Goal: Complete application form

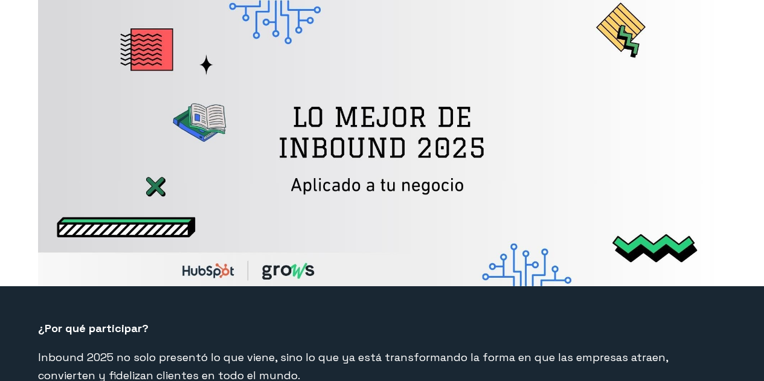
select select "CO"
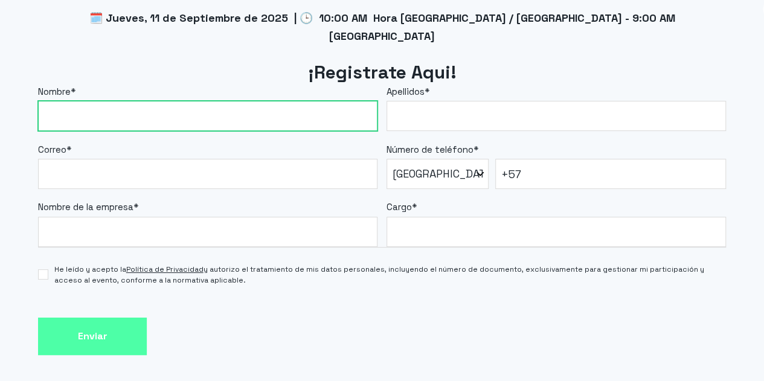
click at [218, 101] on input "Nombre *" at bounding box center [208, 116] width 340 height 30
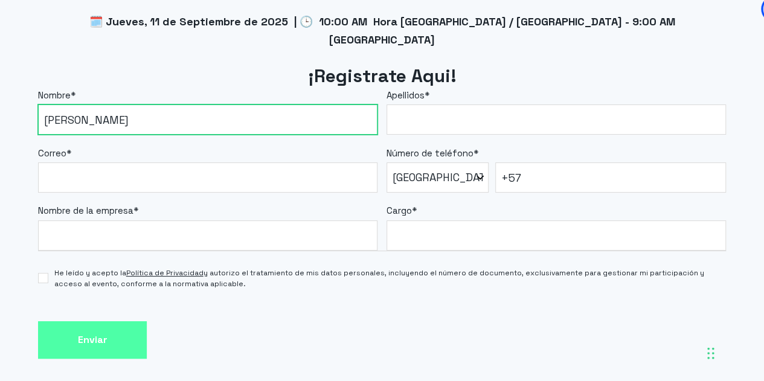
type input "[PERSON_NAME]"
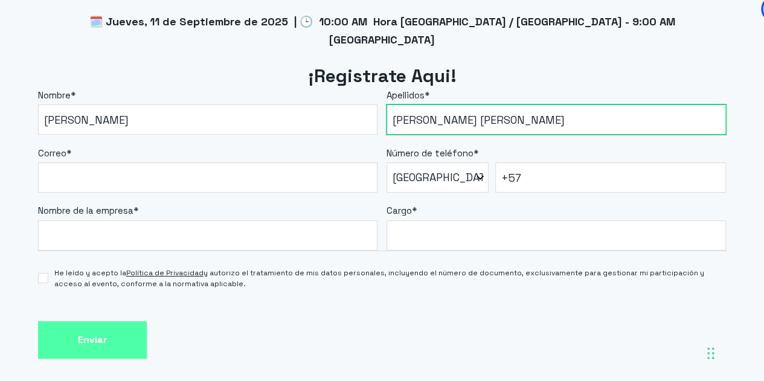
type input "[PERSON_NAME] [PERSON_NAME]"
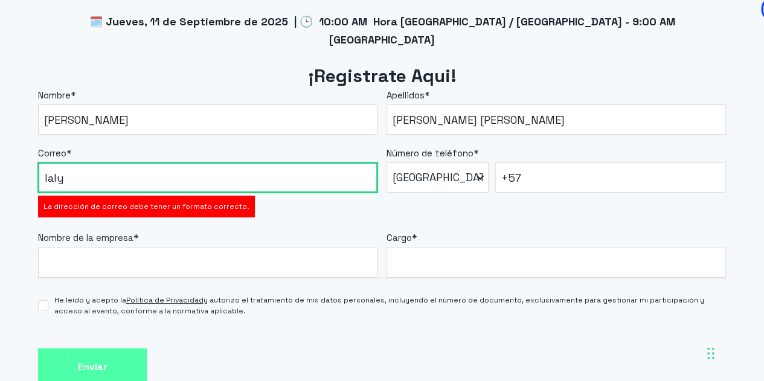
type input "[EMAIL_ADDRESS][PERSON_NAME][DOMAIN_NAME]"
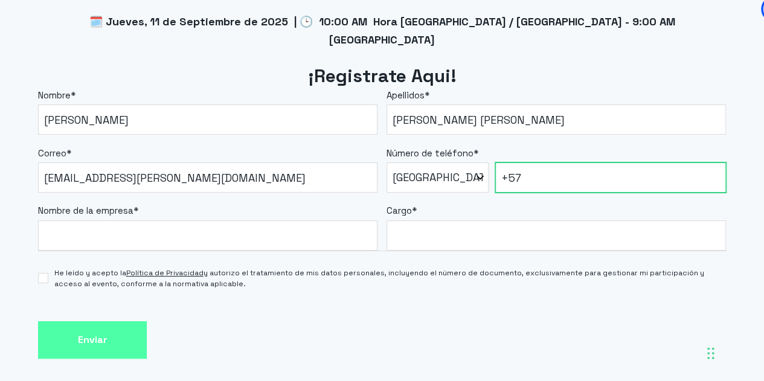
click at [587, 163] on input "+57" at bounding box center [610, 178] width 231 height 30
type input "[PHONE_NUMBER]"
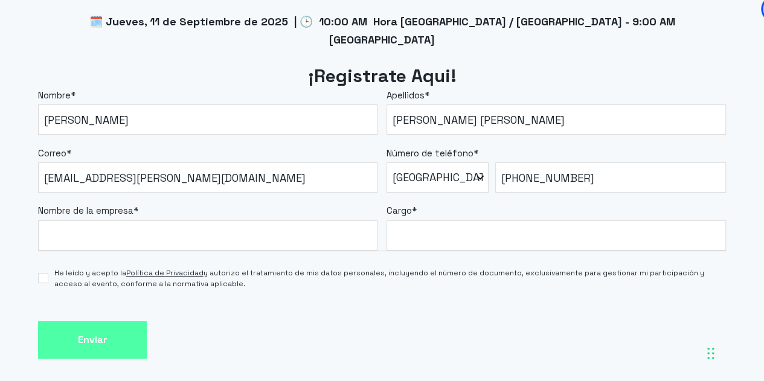
click at [269, 204] on div "Nombre de la empresa *" at bounding box center [208, 227] width 340 height 47
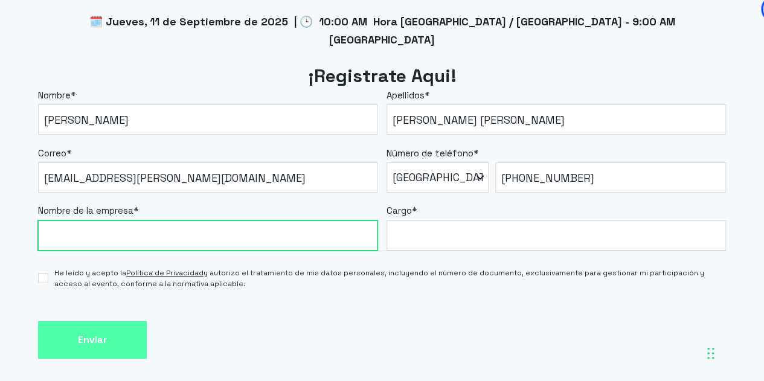
click at [260, 221] on input "Nombre de la empresa *" at bounding box center [208, 236] width 340 height 30
type input "Inmigración al Día"
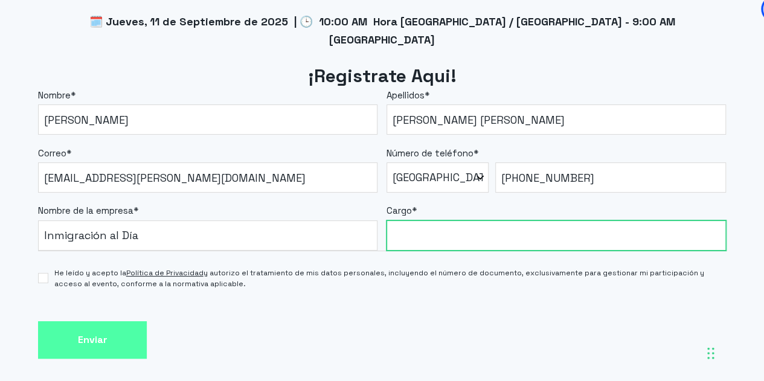
click at [468, 225] on input "Cargo *" at bounding box center [557, 236] width 340 height 30
type input "Analista CRM"
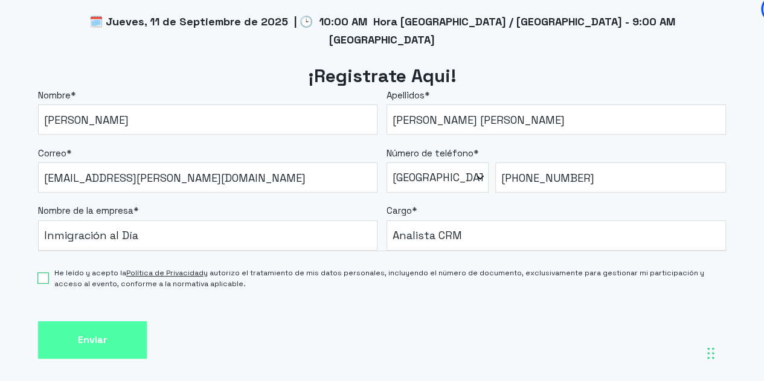
click at [45, 273] on input "He leído y acepto la Política de Privacidad y autorizo el tratamiento de mis da…" at bounding box center [43, 278] width 10 height 10
checkbox input "true"
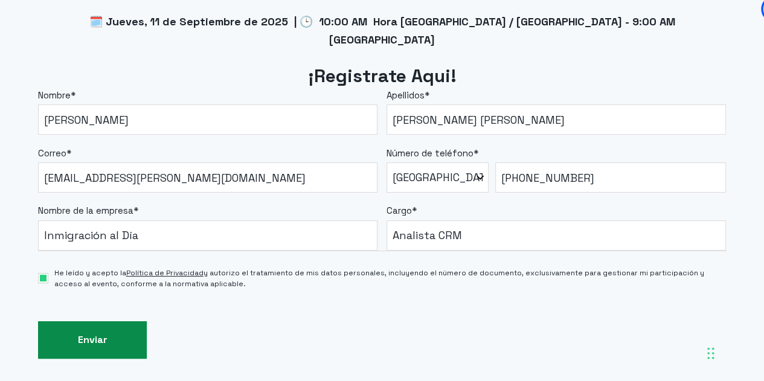
click at [63, 321] on input "Enviar" at bounding box center [92, 340] width 109 height 38
